Goal: Complete application form

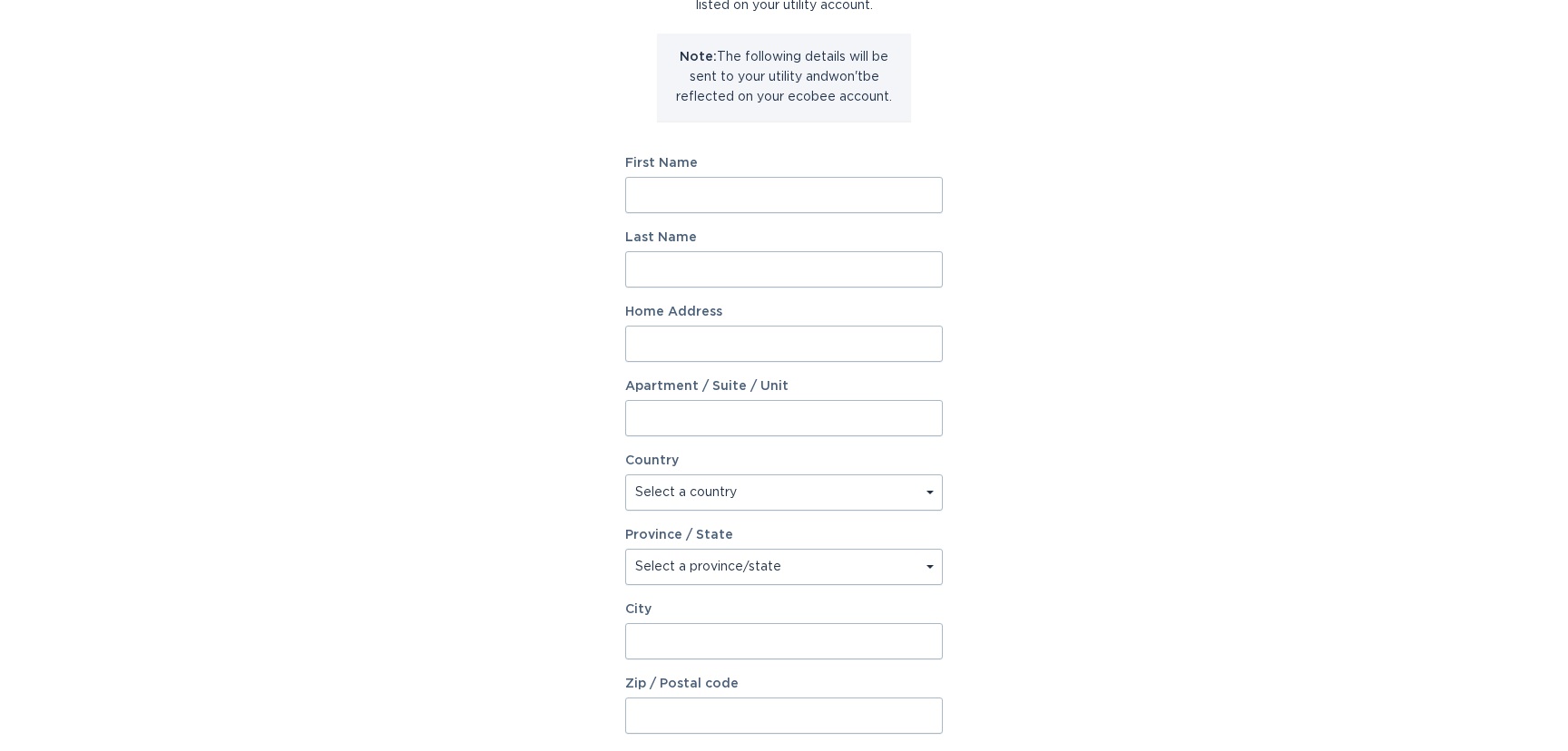
scroll to position [198, 0]
click at [688, 197] on input "First Name" at bounding box center [784, 193] width 318 height 37
type input "[PERSON_NAME]"
type input "Harb"
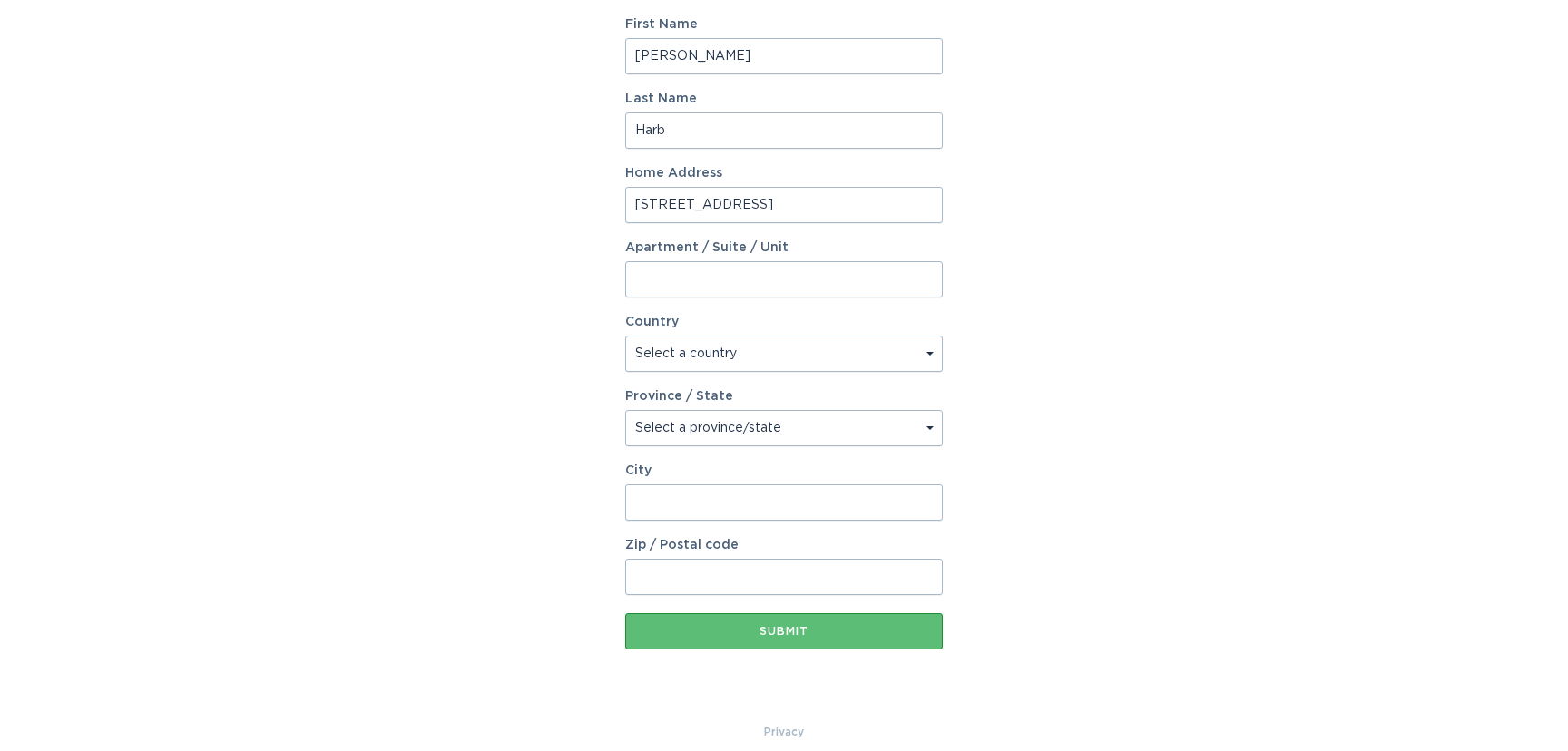
scroll to position [353, 0]
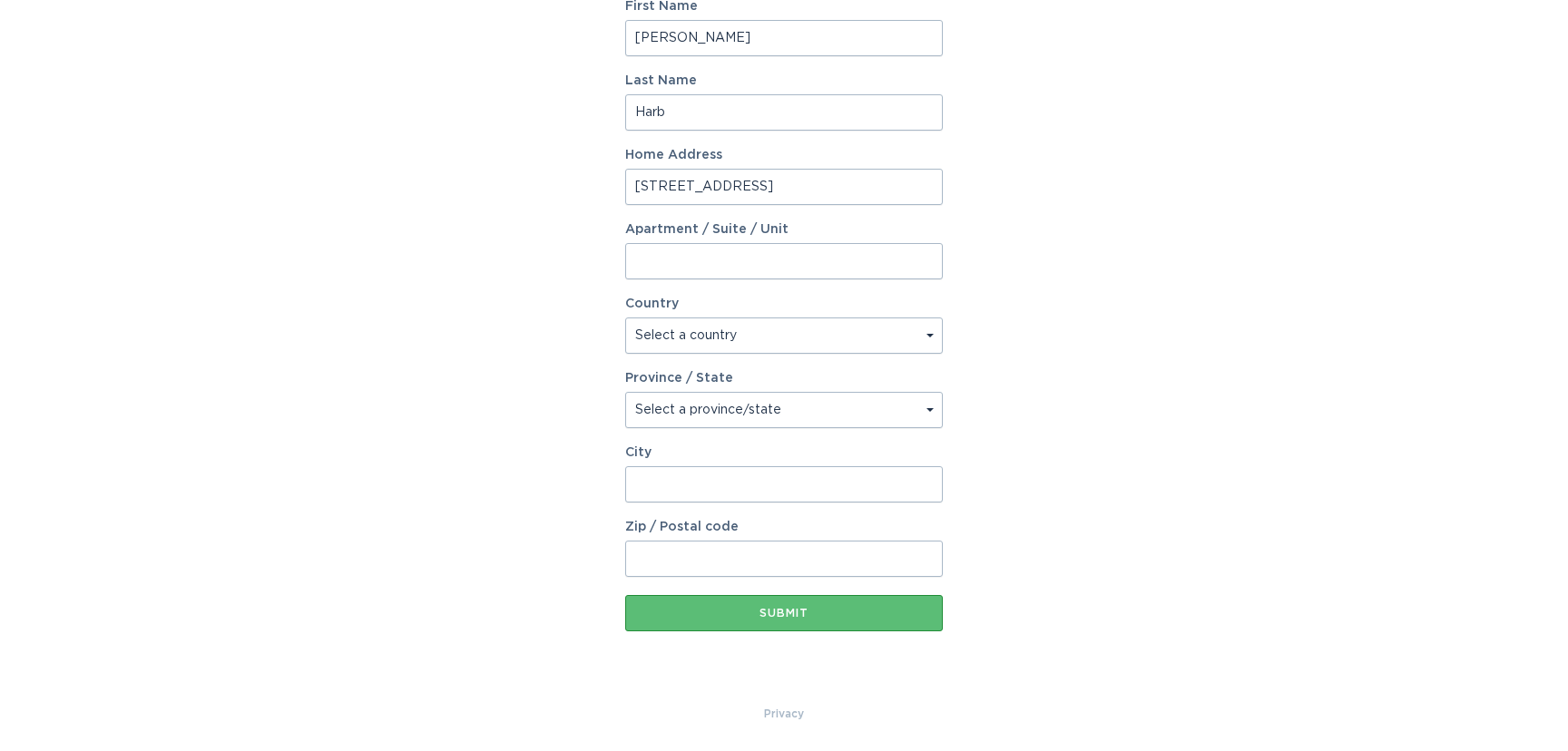
type input "10 Hastings Drive"
click at [676, 330] on select "Select a country Canada USA" at bounding box center [784, 336] width 318 height 37
select select "US"
click at [625, 318] on select "Select a country Canada USA" at bounding box center [784, 336] width 318 height 37
click at [680, 383] on label "Province / State" at bounding box center [680, 378] width 108 height 13
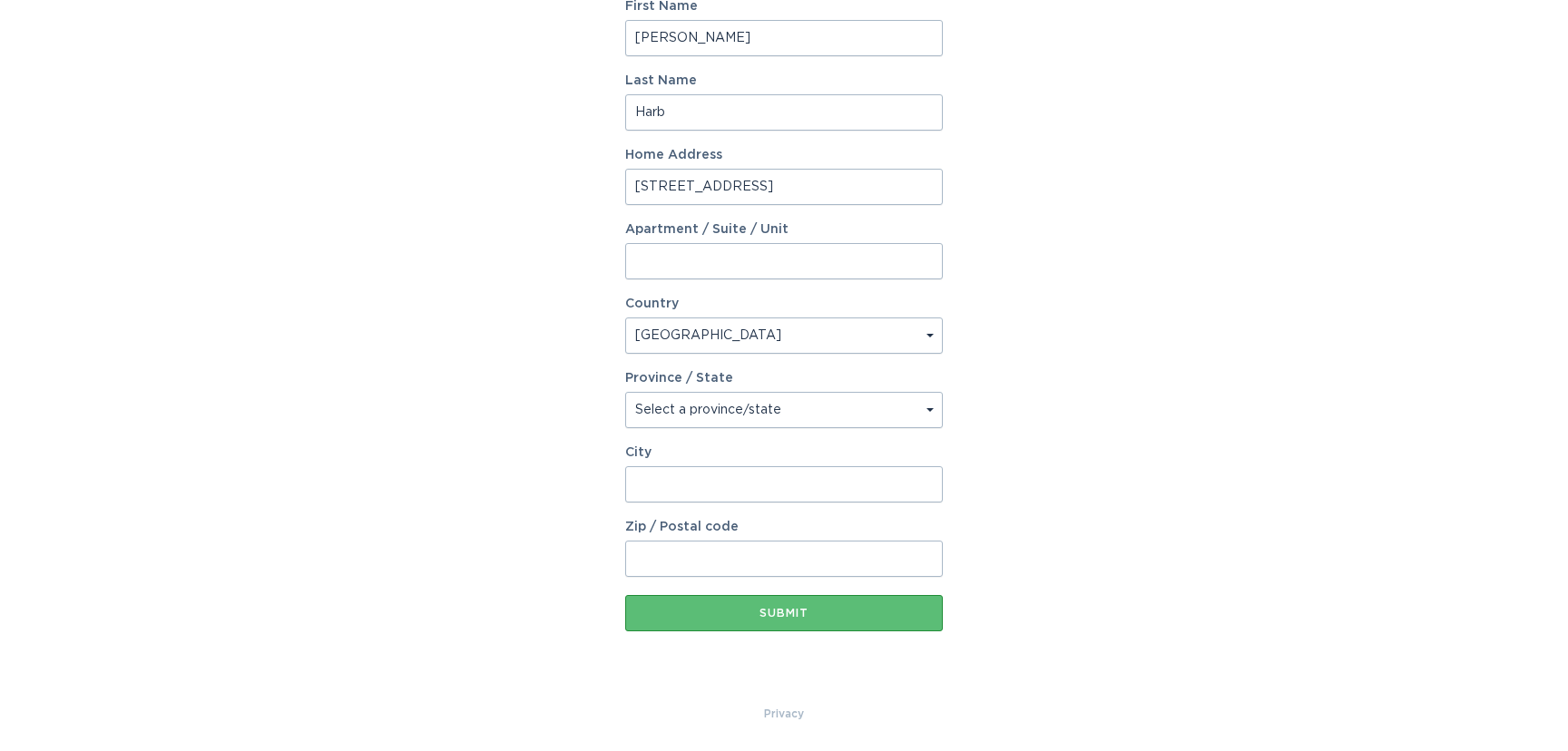
click at [680, 392] on select "Select a province/state Alabama Alaska American Samoa Arizona Arkansas Californ…" at bounding box center [784, 411] width 318 height 37
click at [680, 405] on select "Select a province/state Alabama Alaska American Samoa Arizona Arkansas Californ…" at bounding box center [784, 411] width 318 height 37
click at [756, 400] on select "Select a province/state Alabama Alaska American Samoa Arizona Arkansas Californ…" at bounding box center [784, 411] width 318 height 37
select select "NY"
click at [625, 392] on select "Select a province/state Alabama Alaska American Samoa Arizona Arkansas Californ…" at bounding box center [784, 411] width 318 height 37
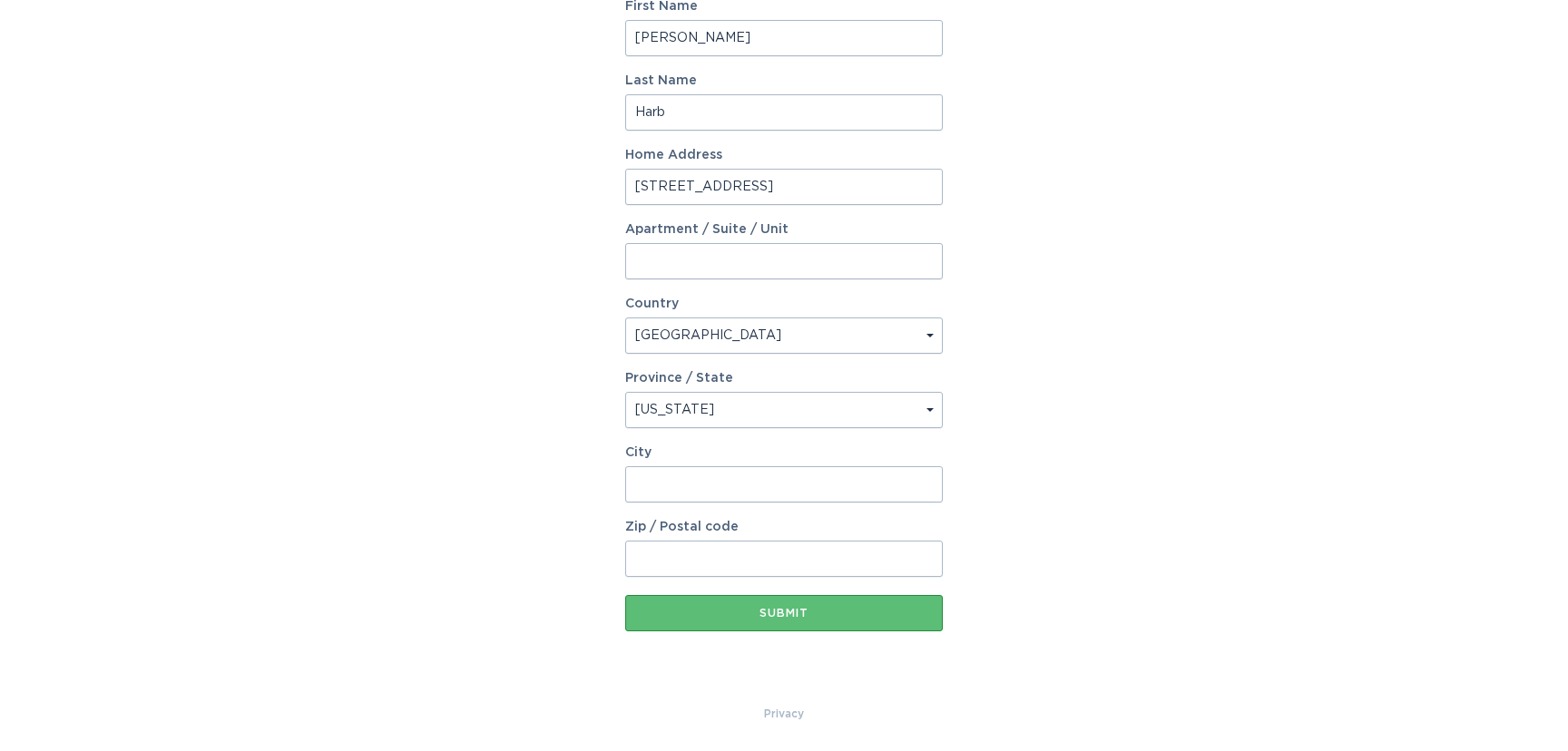
click at [682, 489] on input "City" at bounding box center [784, 485] width 318 height 37
type input "Orchard Park"
type input "14127"
click at [547, 576] on div "Account Information To enrol in the savings program with your utility, please p…" at bounding box center [784, 202] width 1568 height 1002
click at [653, 632] on div "Account Information To enrol in the savings program with your utility, please p…" at bounding box center [784, 202] width 318 height 1002
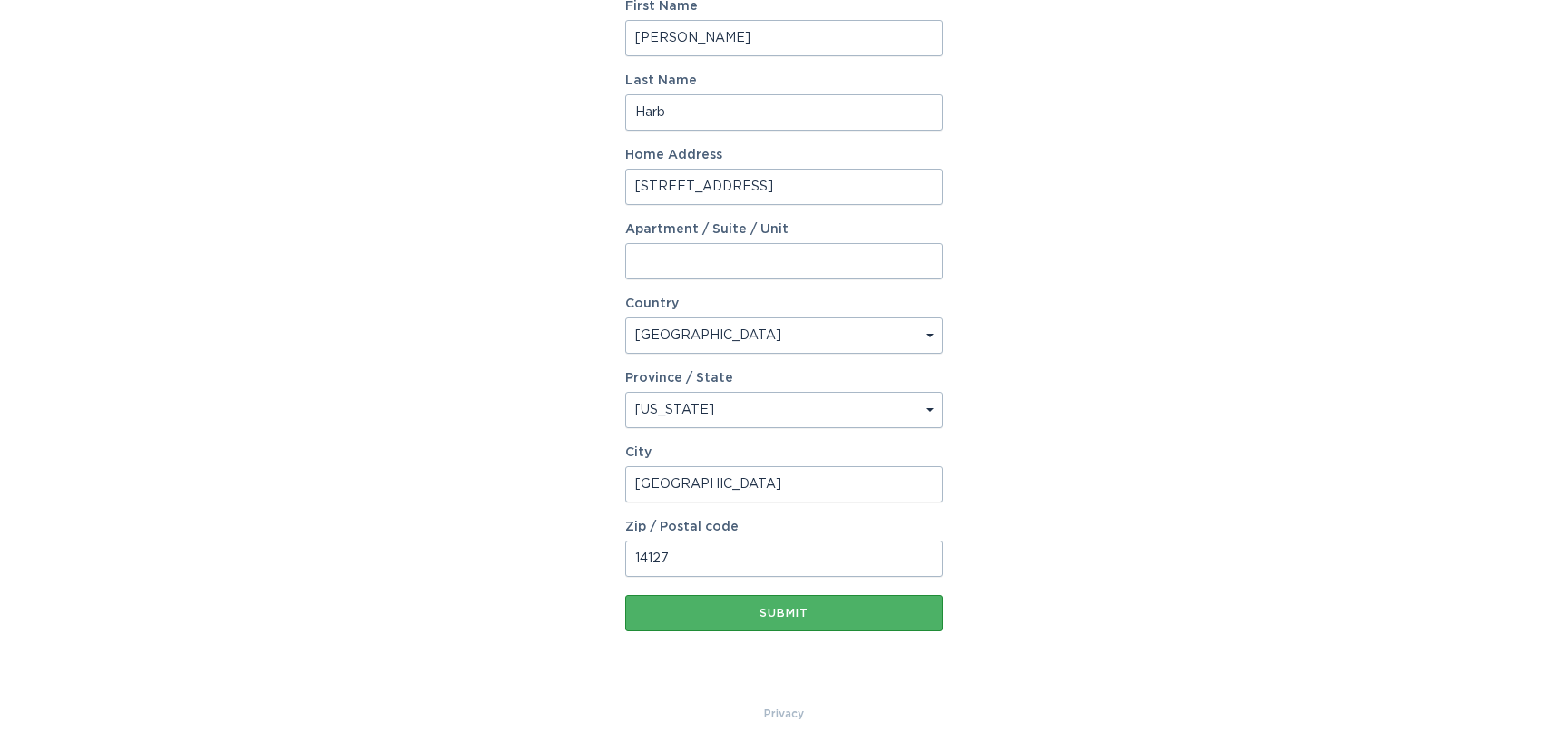
click at [645, 620] on button "Submit" at bounding box center [784, 614] width 318 height 37
